Goal: Task Accomplishment & Management: Manage account settings

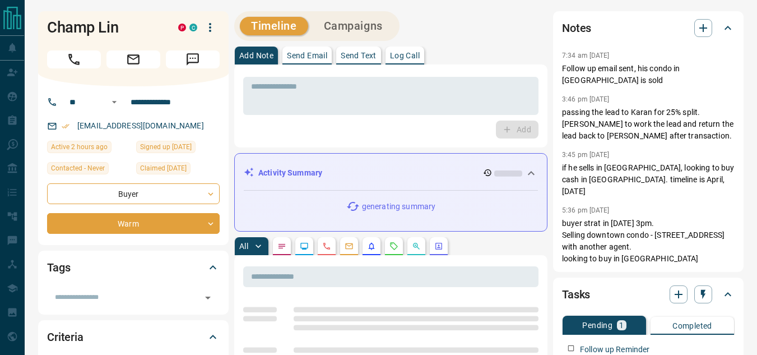
click at [534, 167] on icon at bounding box center [530, 172] width 13 height 13
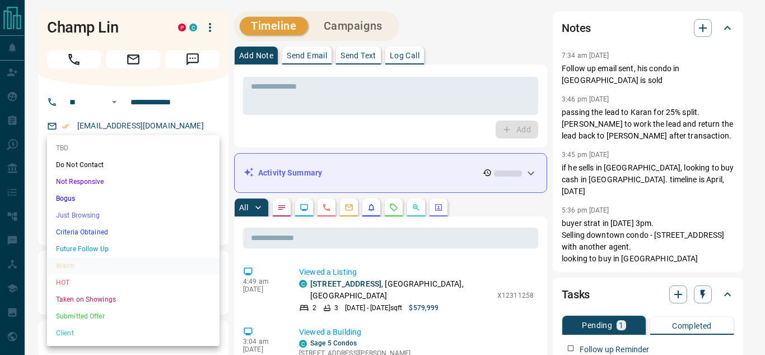
click at [110, 246] on li "Future Follow Up" at bounding box center [133, 248] width 173 height 17
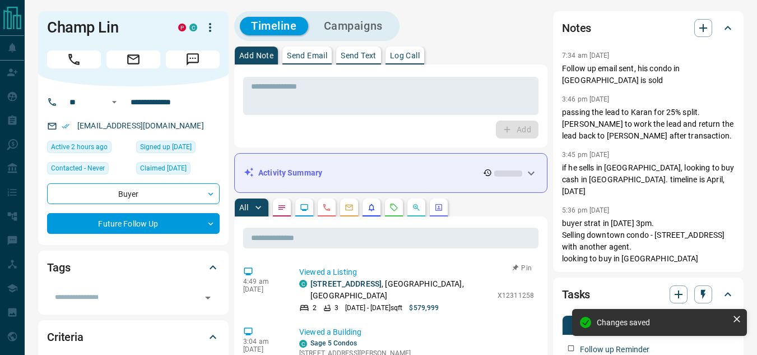
type input "*"
click at [704, 26] on icon "button" at bounding box center [702, 27] width 13 height 13
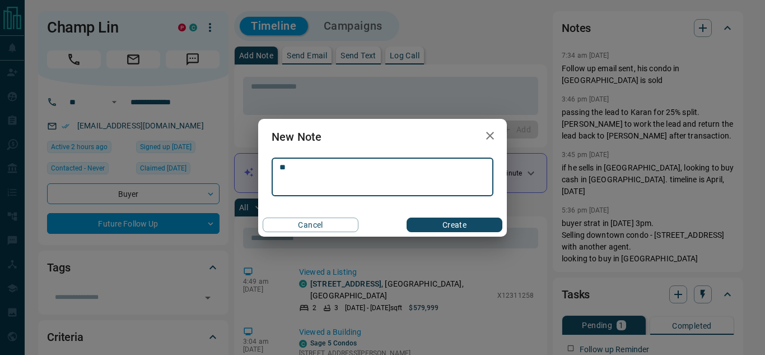
type textarea "*"
type textarea "**********"
click at [454, 224] on button "Create" at bounding box center [455, 224] width 96 height 15
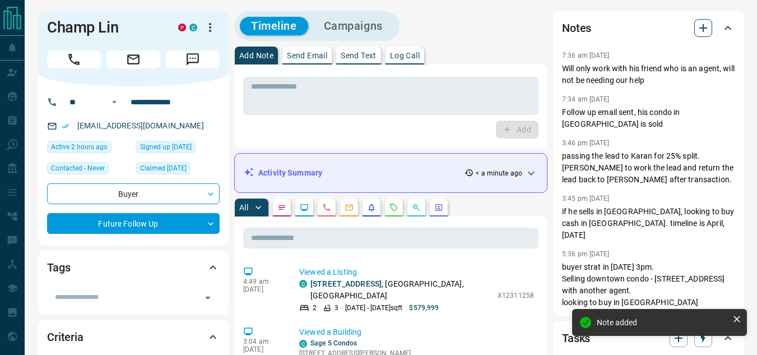
click at [705, 31] on icon "button" at bounding box center [702, 27] width 13 height 13
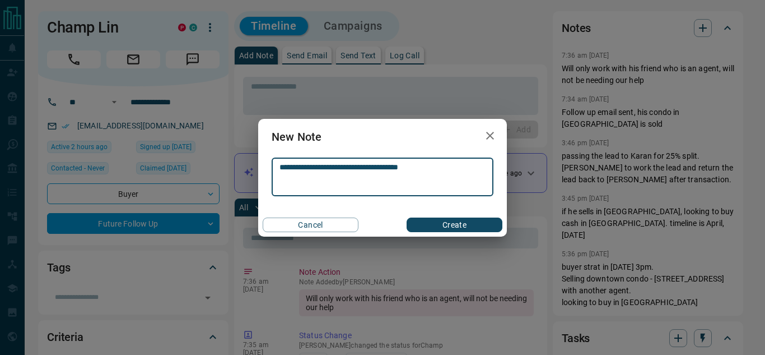
type textarea "**********"
click at [465, 225] on button "Create" at bounding box center [455, 224] width 96 height 15
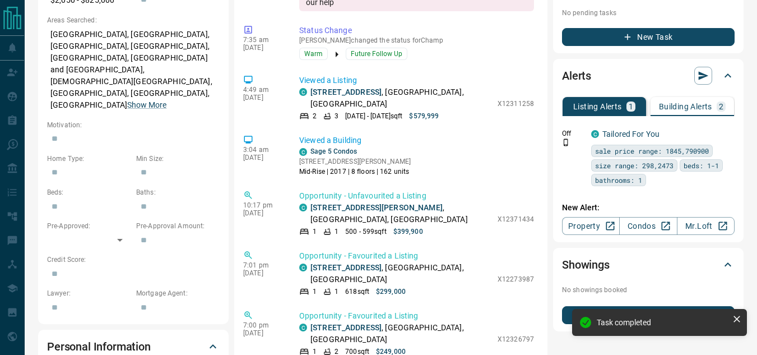
scroll to position [448, 0]
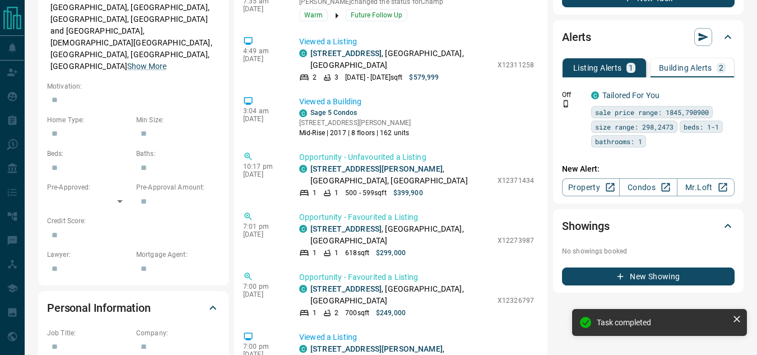
click at [685, 64] on p "Building Alerts" at bounding box center [685, 68] width 53 height 8
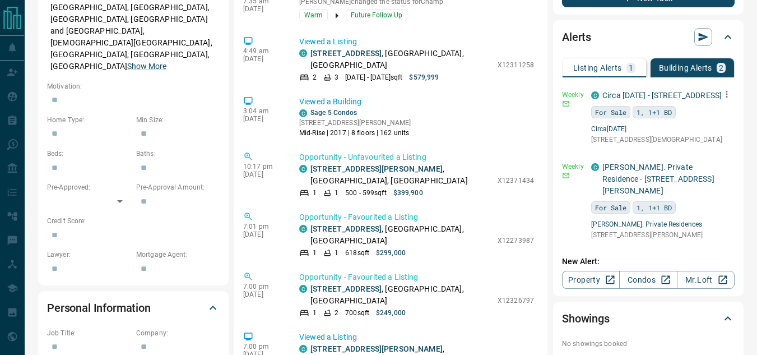
click at [727, 91] on icon "button" at bounding box center [727, 94] width 2 height 7
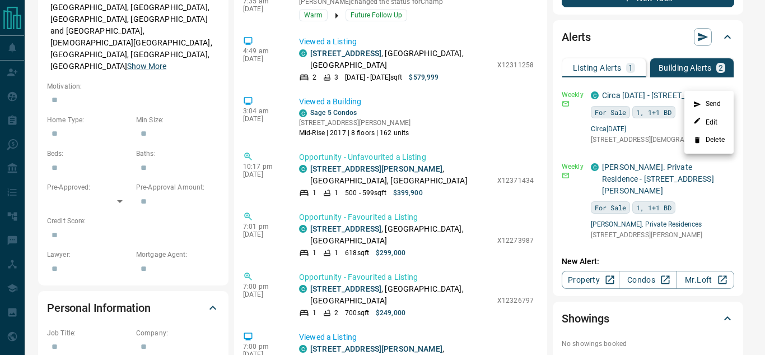
click at [714, 134] on li "Delete" at bounding box center [709, 140] width 49 height 18
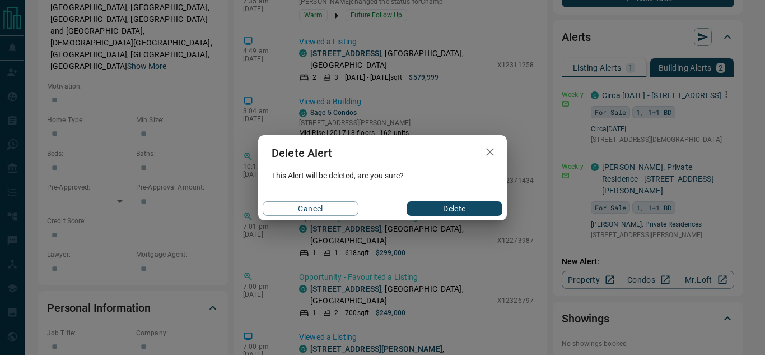
click at [467, 203] on button "Delete" at bounding box center [455, 208] width 96 height 15
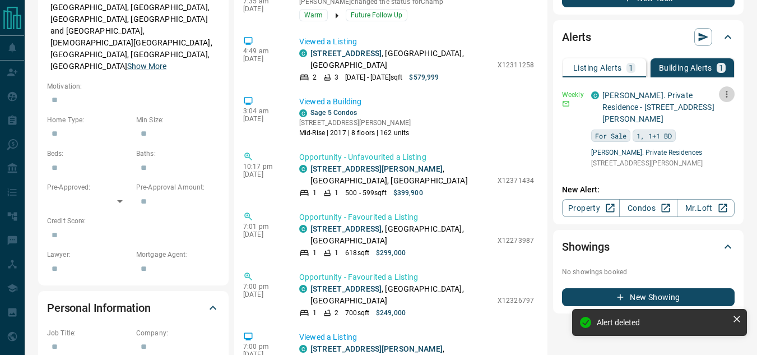
click at [726, 91] on icon "button" at bounding box center [727, 94] width 2 height 7
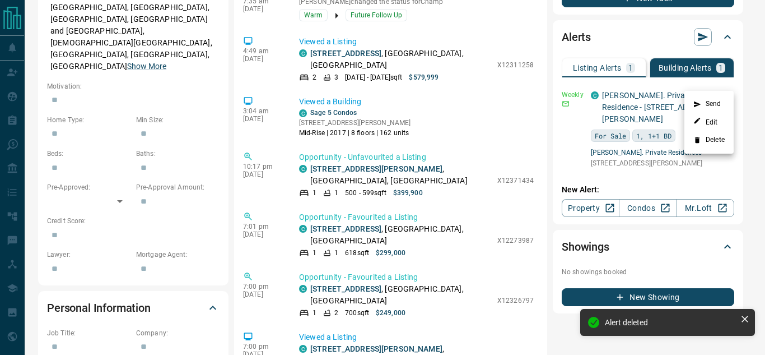
click at [694, 139] on icon at bounding box center [698, 140] width 8 height 8
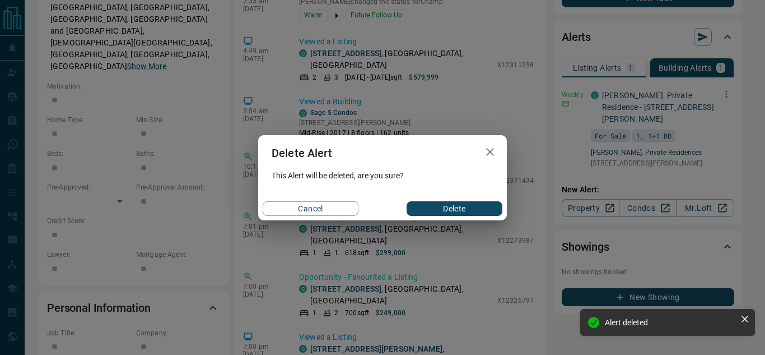
click at [455, 209] on button "Delete" at bounding box center [455, 208] width 96 height 15
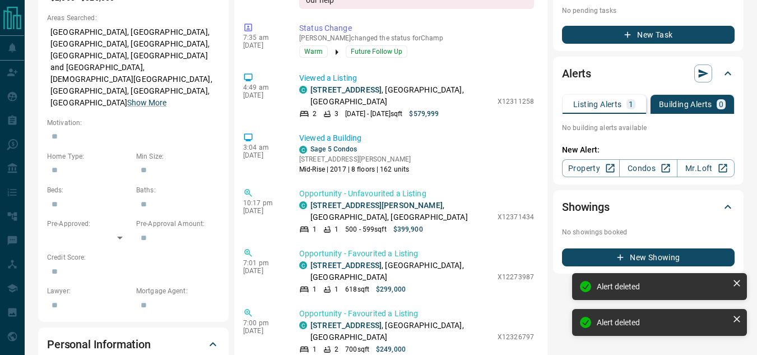
scroll to position [392, 0]
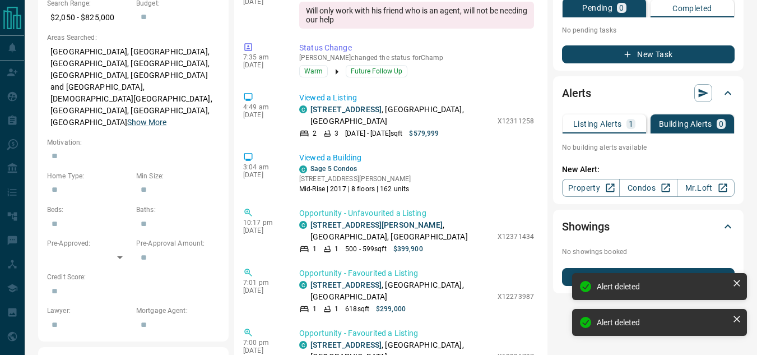
click at [600, 120] on p "Listing Alerts" at bounding box center [597, 124] width 49 height 8
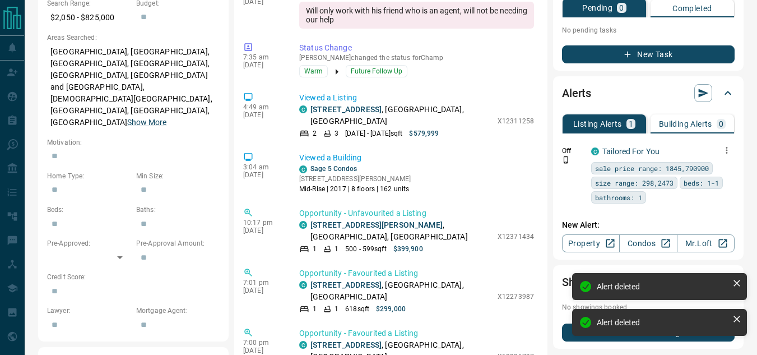
click at [729, 145] on icon "button" at bounding box center [727, 150] width 10 height 10
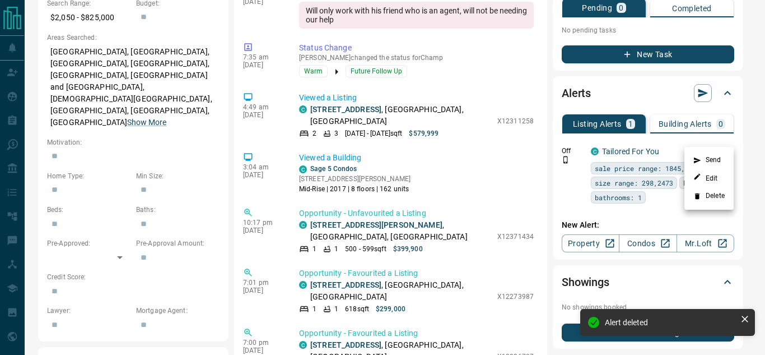
click at [714, 194] on li "Delete" at bounding box center [709, 196] width 49 height 18
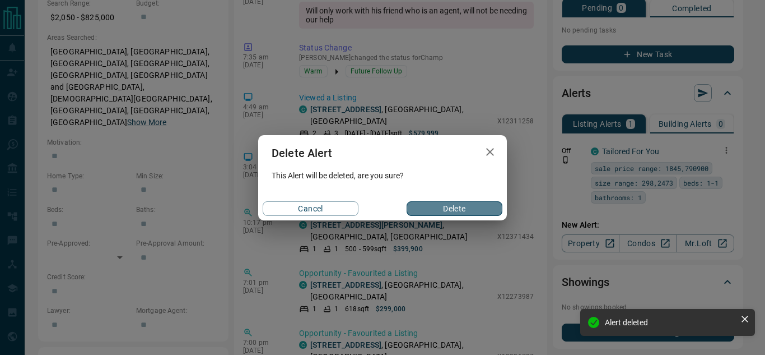
click at [429, 207] on button "Delete" at bounding box center [455, 208] width 96 height 15
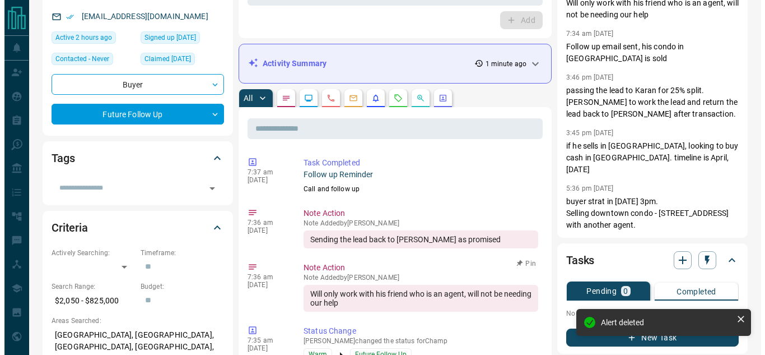
scroll to position [0, 0]
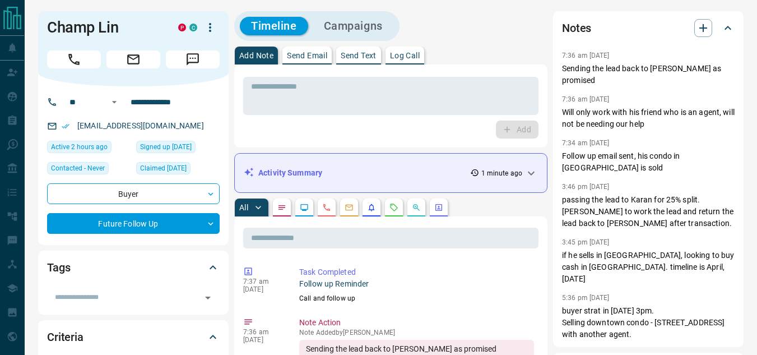
click at [207, 26] on icon "button" at bounding box center [209, 27] width 13 height 13
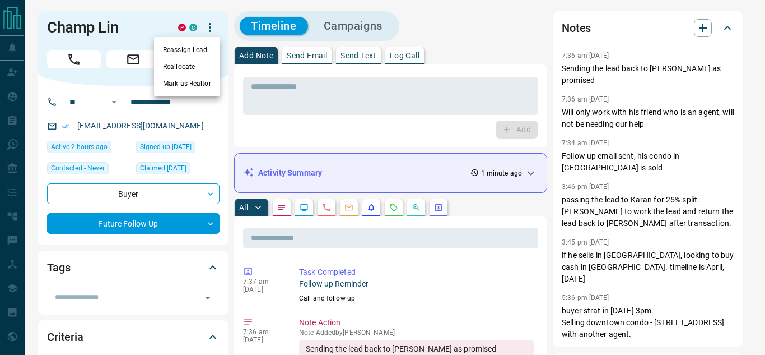
click at [193, 45] on li "Reassign Lead" at bounding box center [187, 49] width 66 height 17
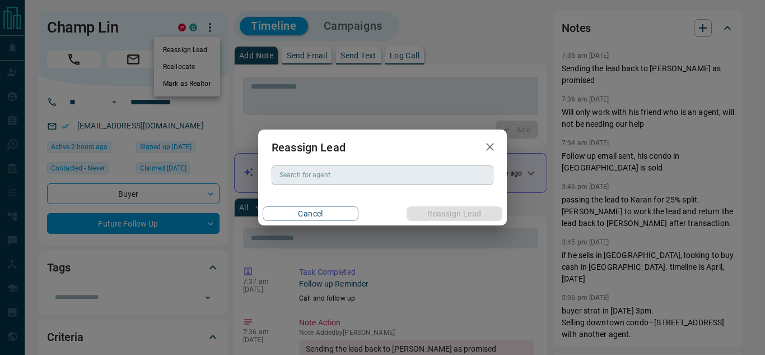
click at [329, 170] on input "Search for agent" at bounding box center [381, 175] width 213 height 12
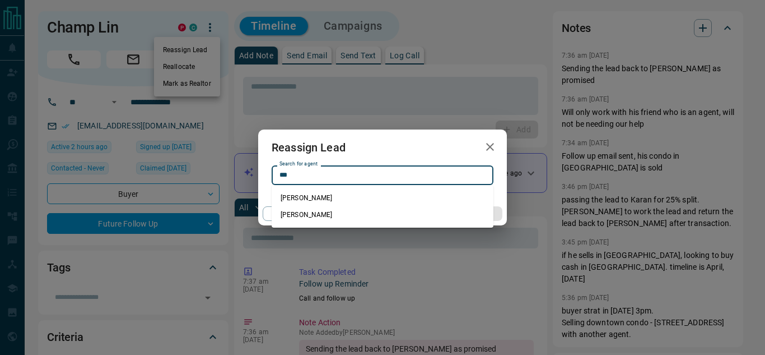
click at [323, 214] on li "[PERSON_NAME]" at bounding box center [383, 214] width 222 height 17
type input "**********"
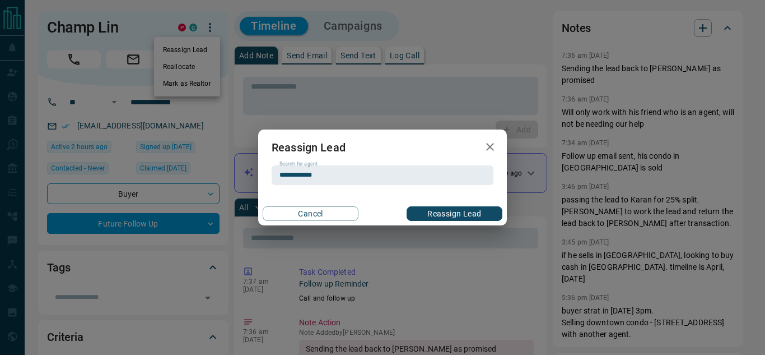
click at [460, 209] on button "Reassign Lead" at bounding box center [455, 213] width 96 height 15
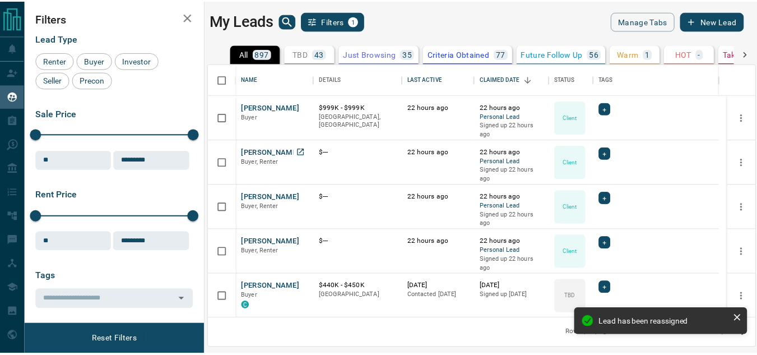
scroll to position [246, 545]
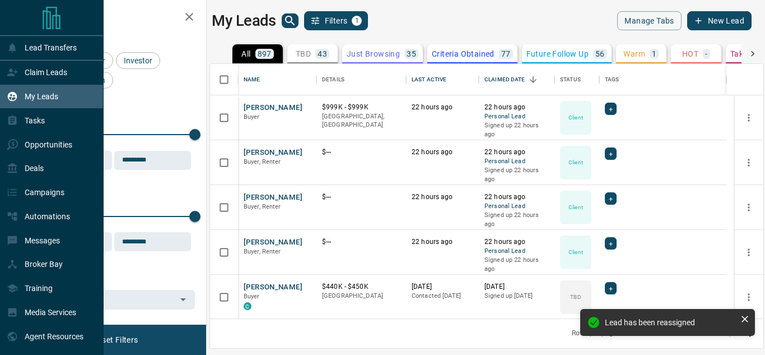
click at [10, 104] on div "My Leads" at bounding box center [33, 96] width 52 height 18
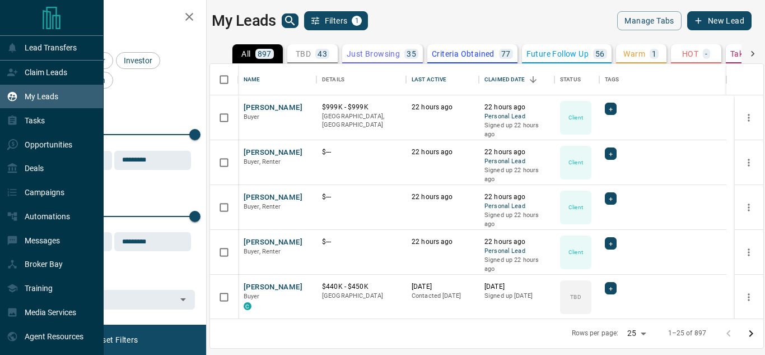
click at [36, 93] on p "My Leads" at bounding box center [42, 96] width 34 height 9
click at [37, 78] on div "Claim Leads" at bounding box center [37, 72] width 61 height 18
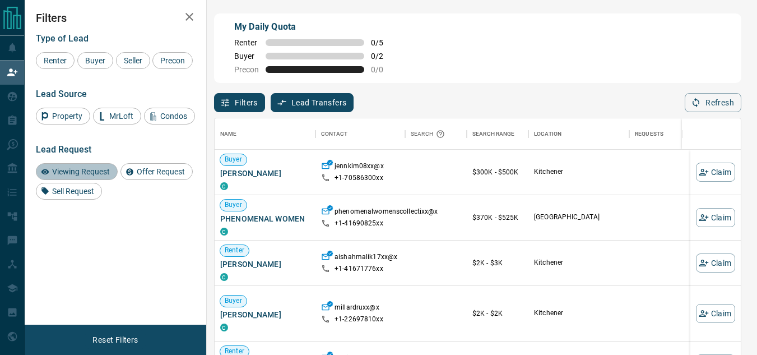
click at [80, 173] on span "Viewing Request" at bounding box center [81, 171] width 66 height 9
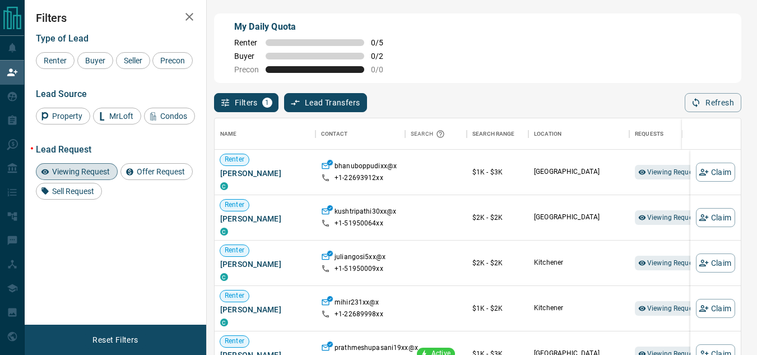
drag, startPoint x: 71, startPoint y: 170, endPoint x: 72, endPoint y: 159, distance: 11.8
click at [71, 171] on span "Viewing Request" at bounding box center [81, 171] width 66 height 9
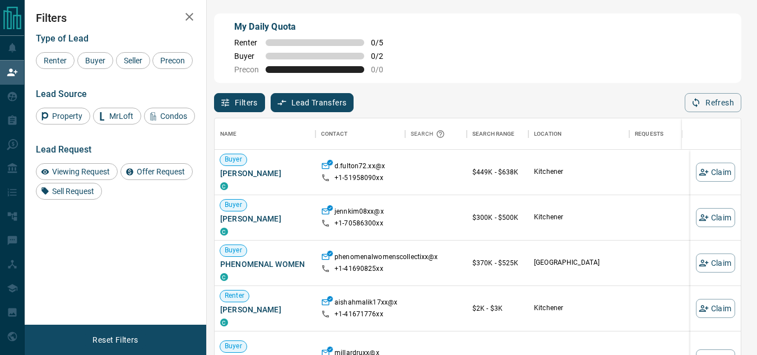
scroll to position [258, 518]
click at [718, 176] on button "Claim" at bounding box center [715, 171] width 39 height 19
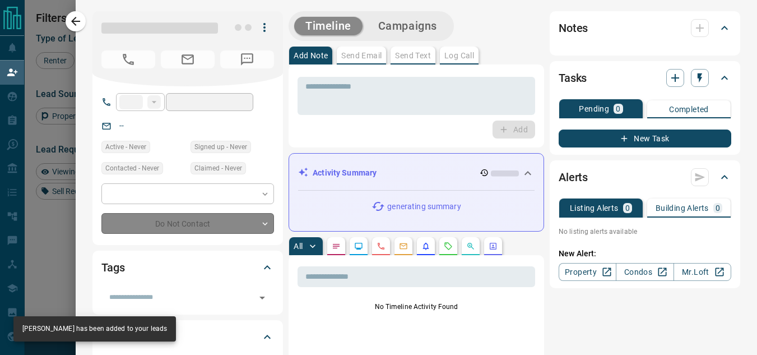
type input "**"
type input "**********"
type input "**"
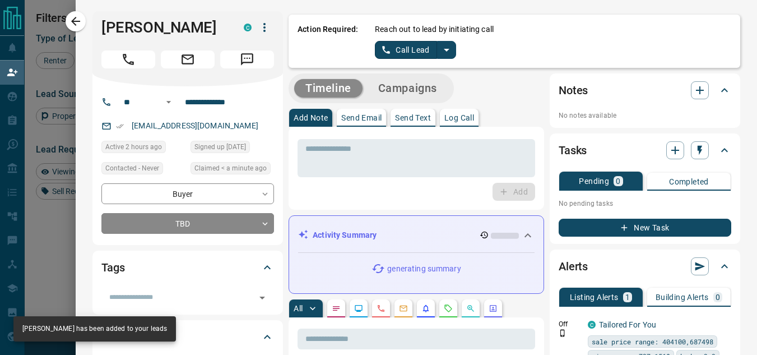
click at [440, 55] on icon "split button" at bounding box center [446, 49] width 13 height 13
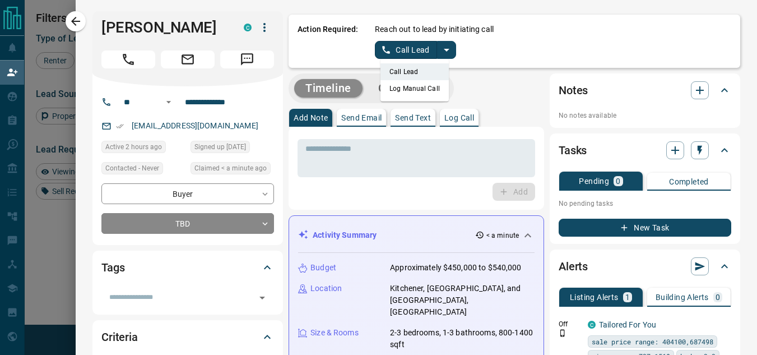
scroll to position [0, 0]
click at [416, 86] on li "Log Manual Call" at bounding box center [414, 88] width 68 height 17
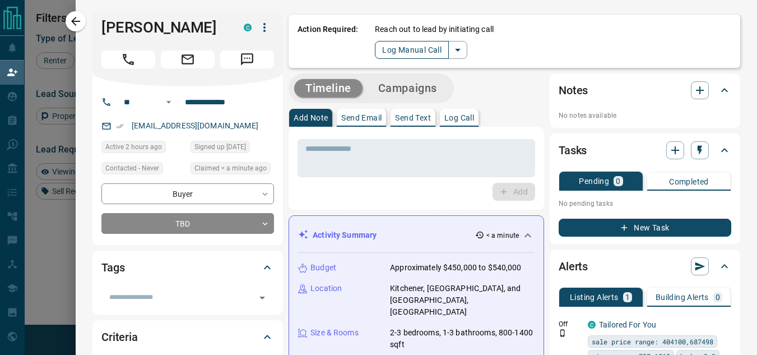
click at [424, 53] on button "Log Manual Call" at bounding box center [412, 50] width 74 height 18
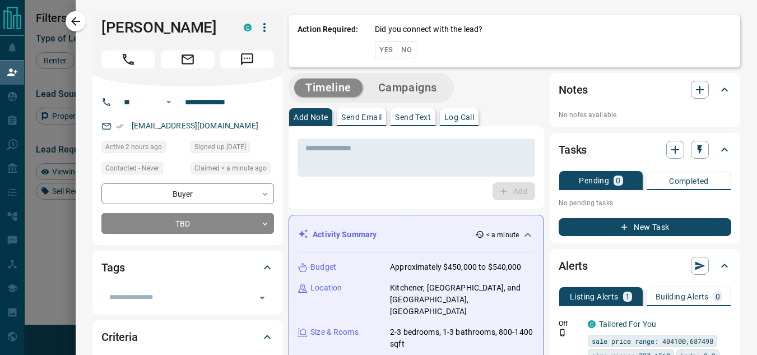
click at [397, 50] on button "No" at bounding box center [407, 49] width 20 height 17
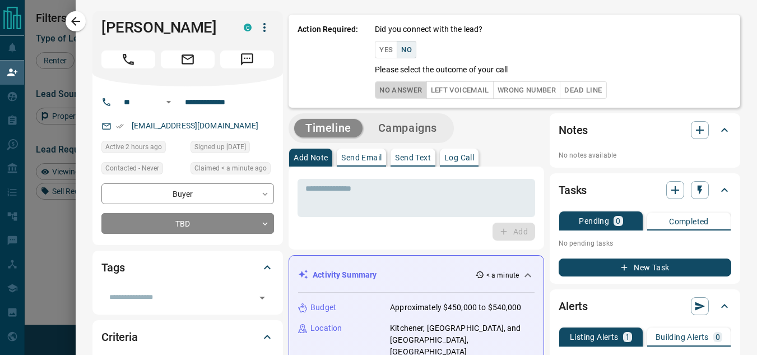
click at [393, 94] on button "No Answer" at bounding box center [401, 89] width 52 height 17
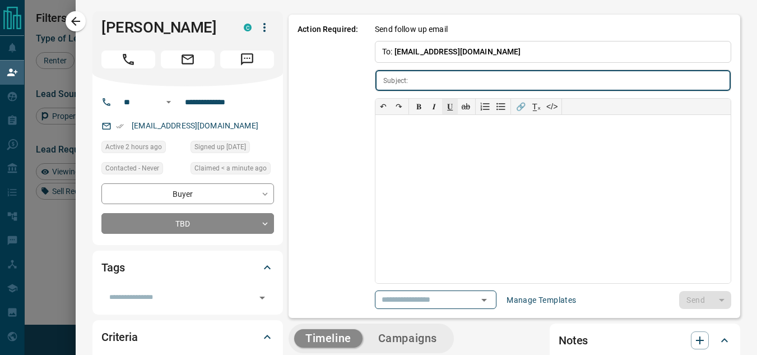
type input "**********"
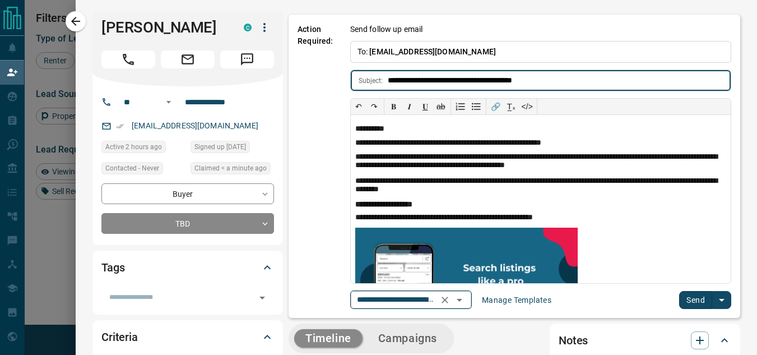
click at [459, 300] on icon "Open" at bounding box center [459, 299] width 13 height 13
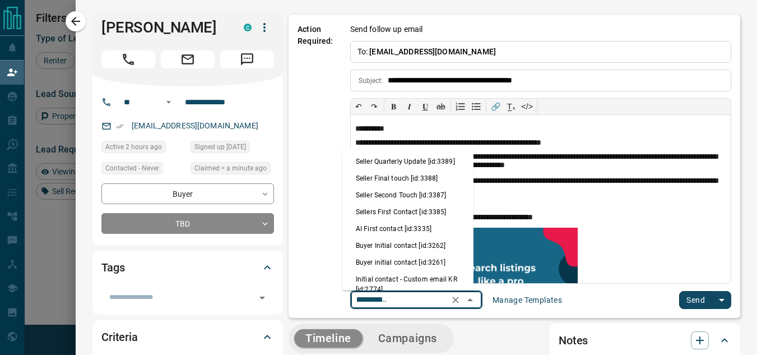
click at [402, 260] on li "Buyer initial contact [id:3261]" at bounding box center [407, 262] width 131 height 17
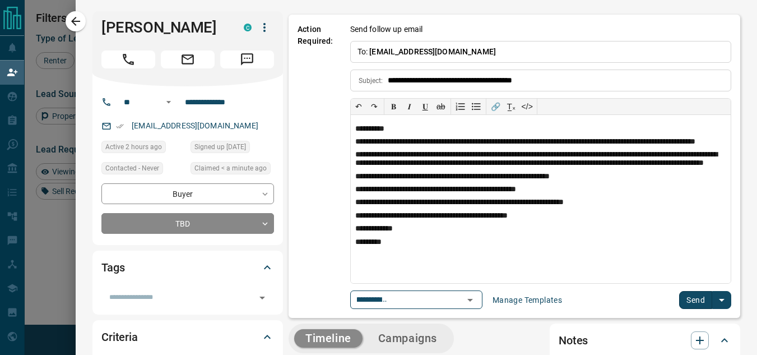
type input "**********"
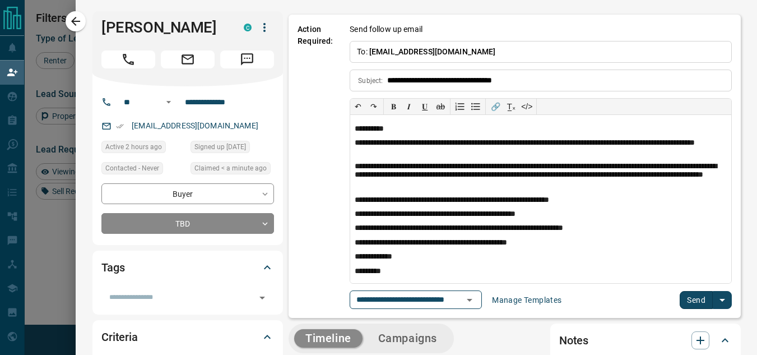
click at [685, 300] on button "Send" at bounding box center [696, 300] width 33 height 18
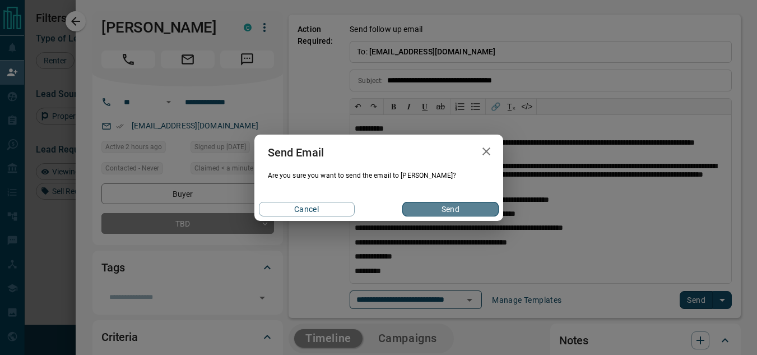
click at [456, 204] on button "Send" at bounding box center [450, 209] width 96 height 15
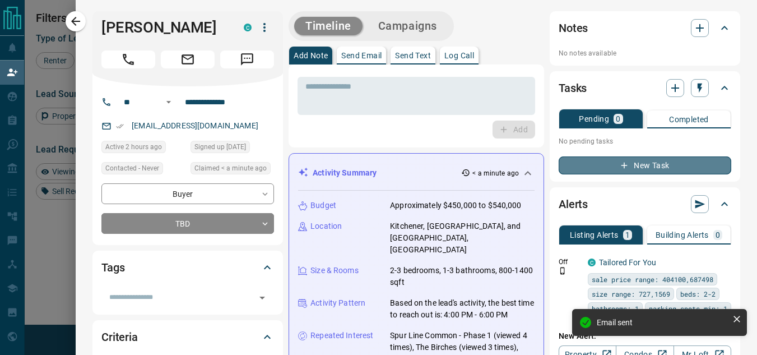
click at [619, 169] on icon "button" at bounding box center [624, 165] width 10 height 10
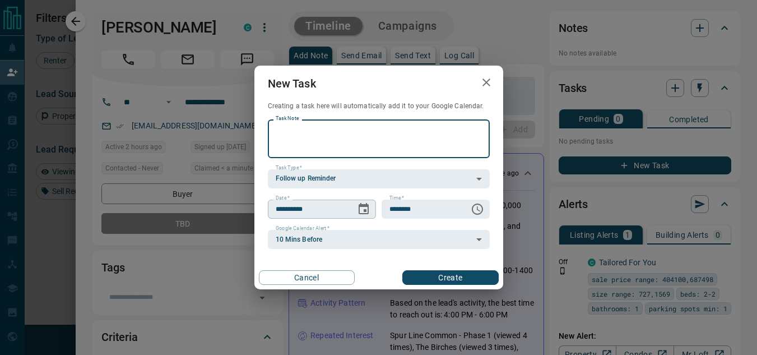
click at [365, 207] on icon "Choose date, selected date is Sep 13, 2025" at bounding box center [363, 208] width 13 height 13
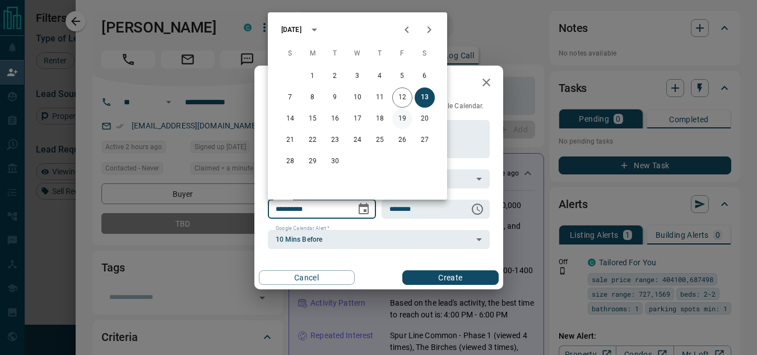
click at [406, 116] on button "19" at bounding box center [402, 119] width 20 height 20
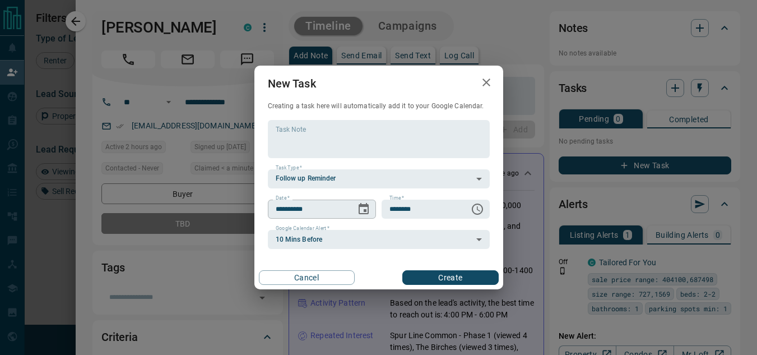
click at [370, 209] on icon "Choose date, selected date is Sep 19, 2025" at bounding box center [363, 208] width 13 height 13
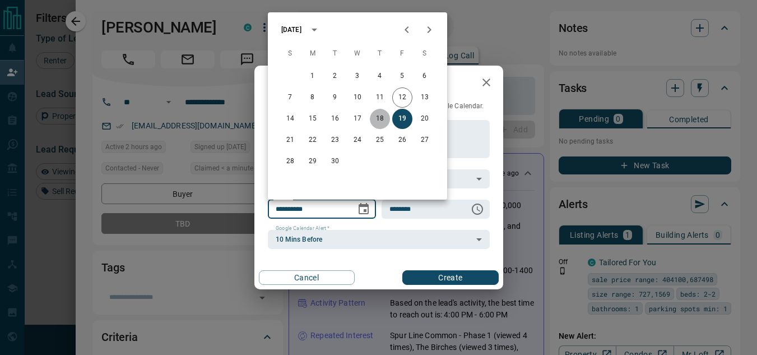
click at [380, 120] on button "18" at bounding box center [380, 119] width 20 height 20
type input "**********"
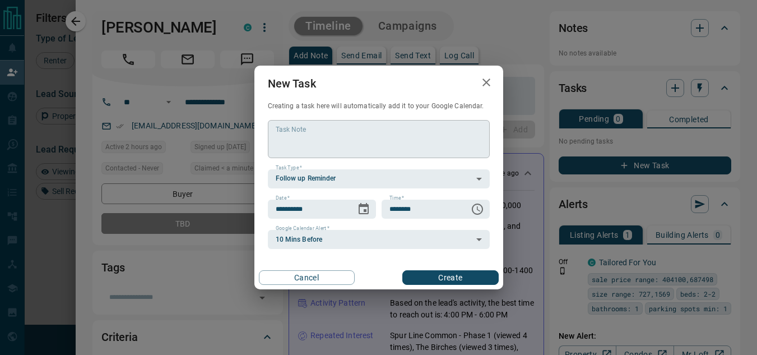
click at [397, 141] on textarea "Task Note" at bounding box center [379, 138] width 206 height 29
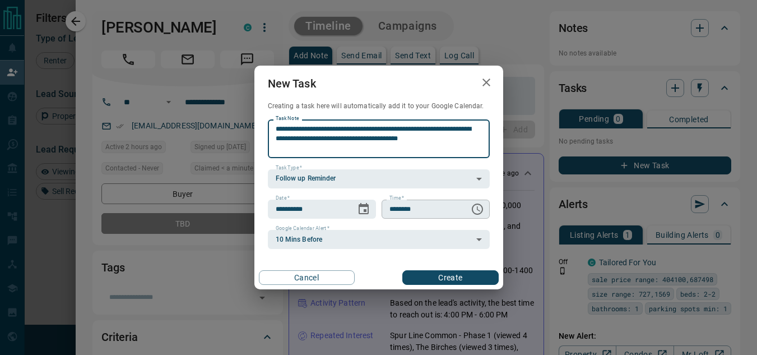
type textarea "**********"
click at [448, 210] on input "********" at bounding box center [422, 208] width 80 height 19
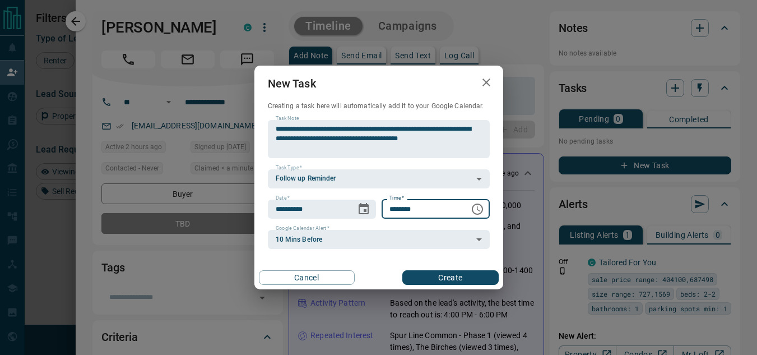
type input "********"
click at [447, 273] on button "Create" at bounding box center [450, 277] width 96 height 15
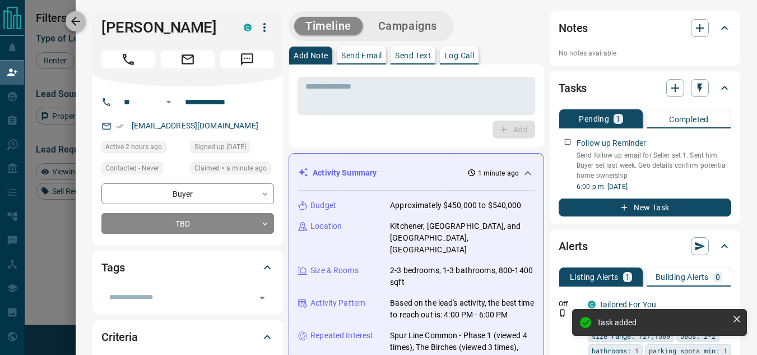
click at [82, 24] on icon "button" at bounding box center [75, 21] width 13 height 13
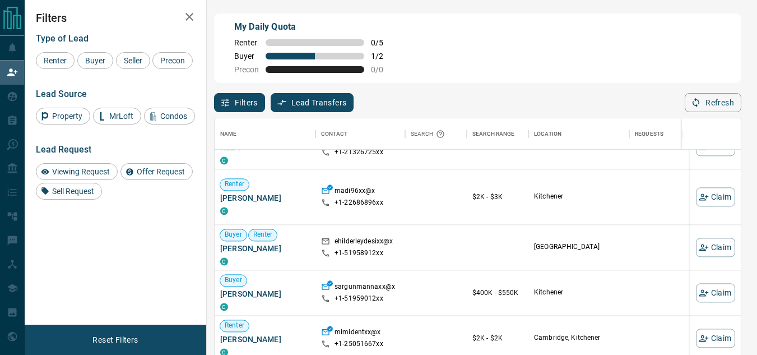
scroll to position [1401, 0]
